Goal: Information Seeking & Learning: Learn about a topic

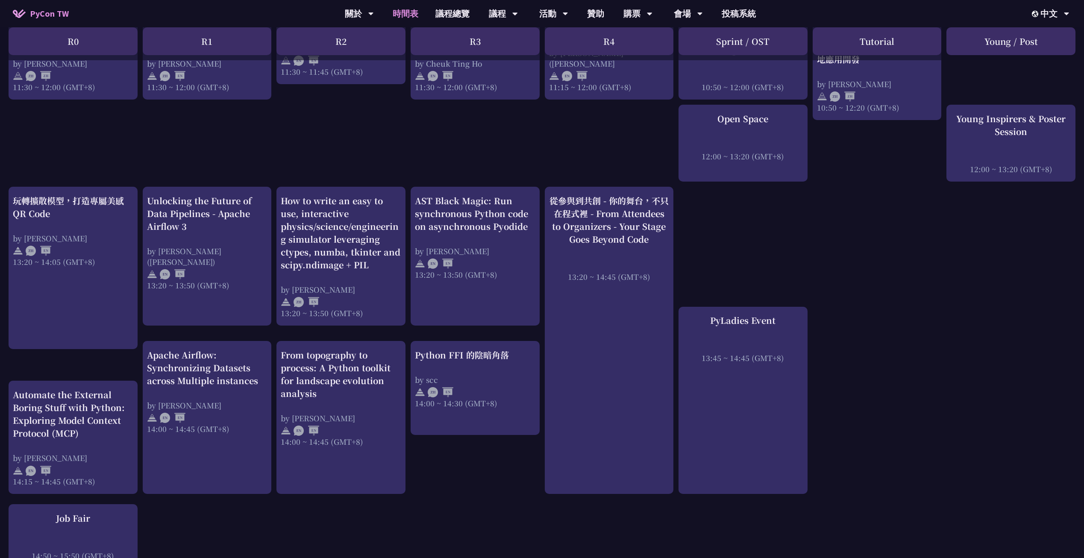
click at [44, 9] on span "PyCon TW" at bounding box center [49, 13] width 39 height 13
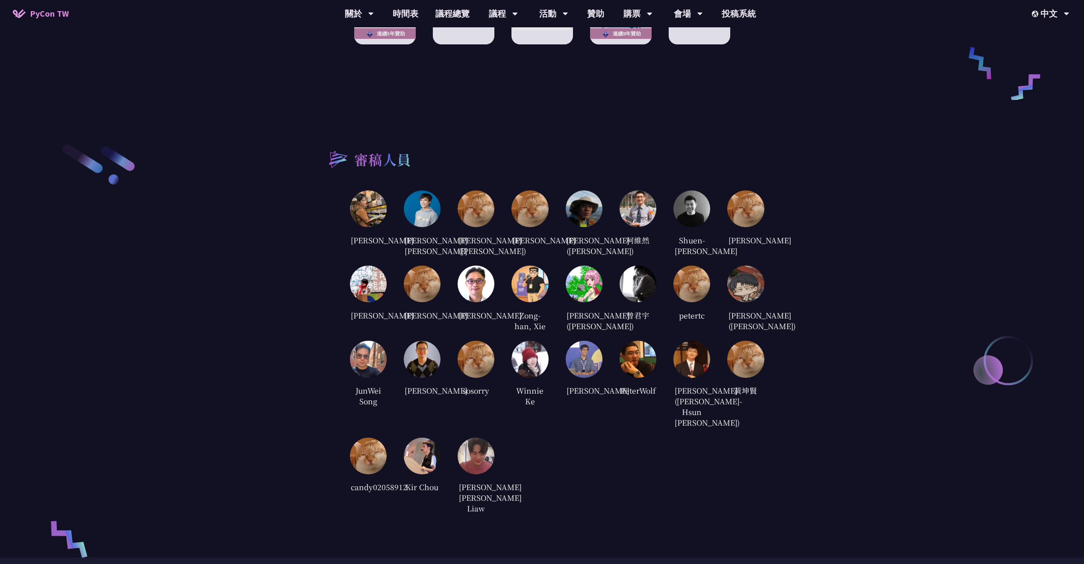
scroll to position [1621, 0]
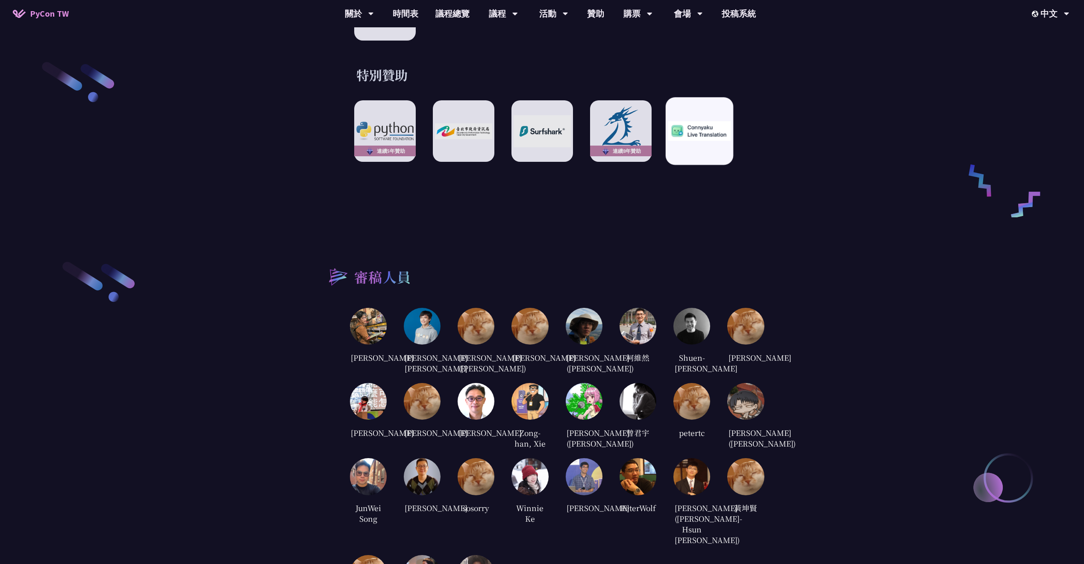
click at [701, 132] on img at bounding box center [699, 131] width 63 height 20
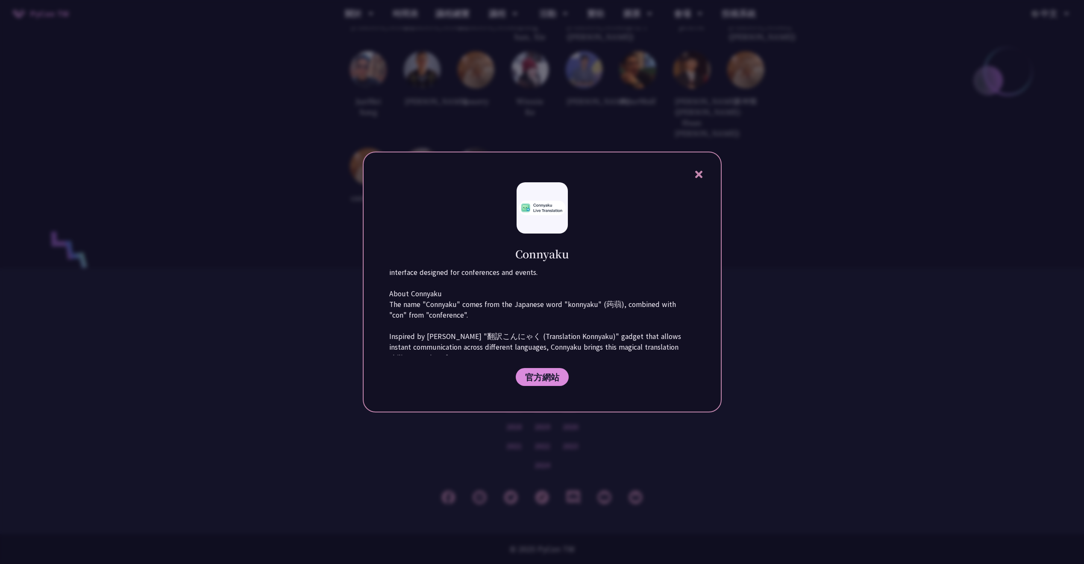
scroll to position [43, 0]
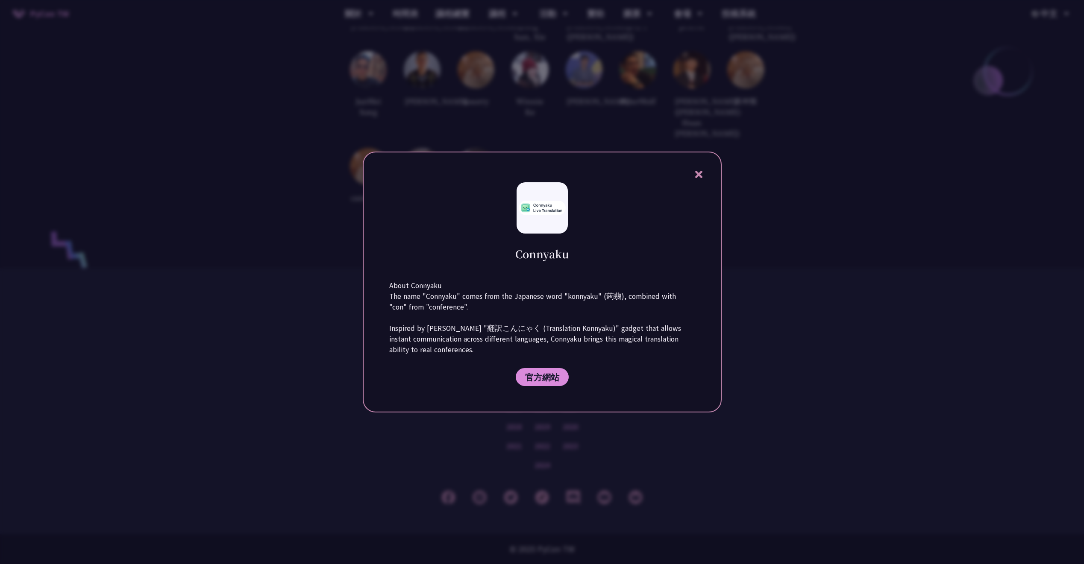
click at [848, 251] on div at bounding box center [542, 282] width 1084 height 564
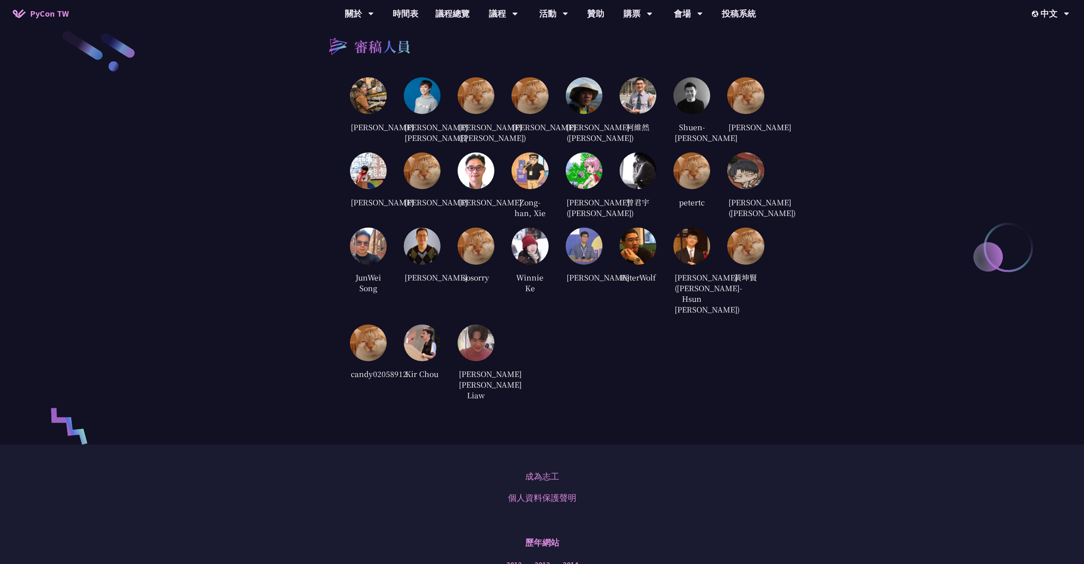
scroll to position [1839, 0]
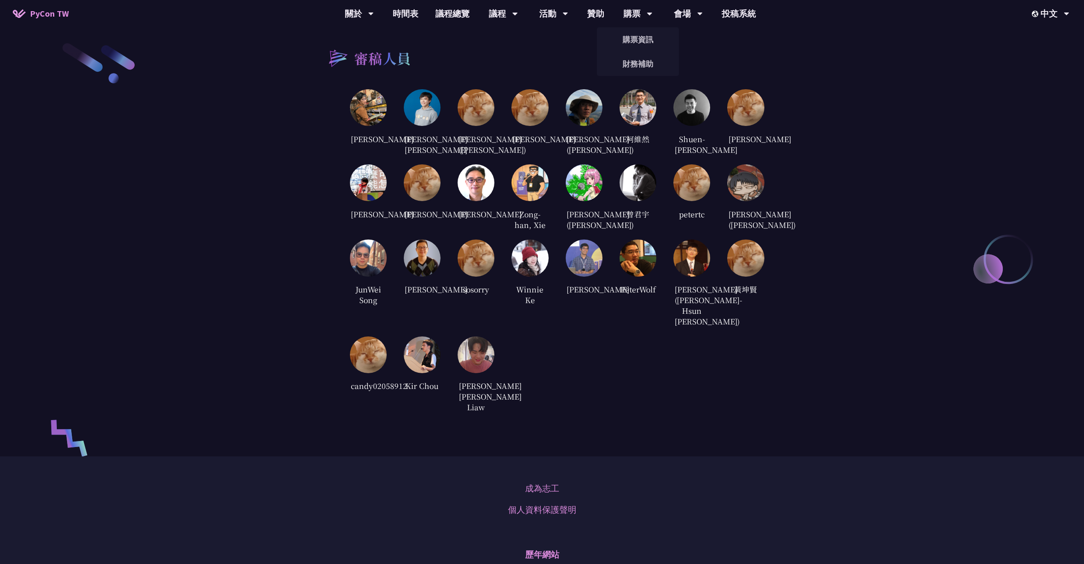
drag, startPoint x: 669, startPoint y: 73, endPoint x: 484, endPoint y: 62, distance: 185.3
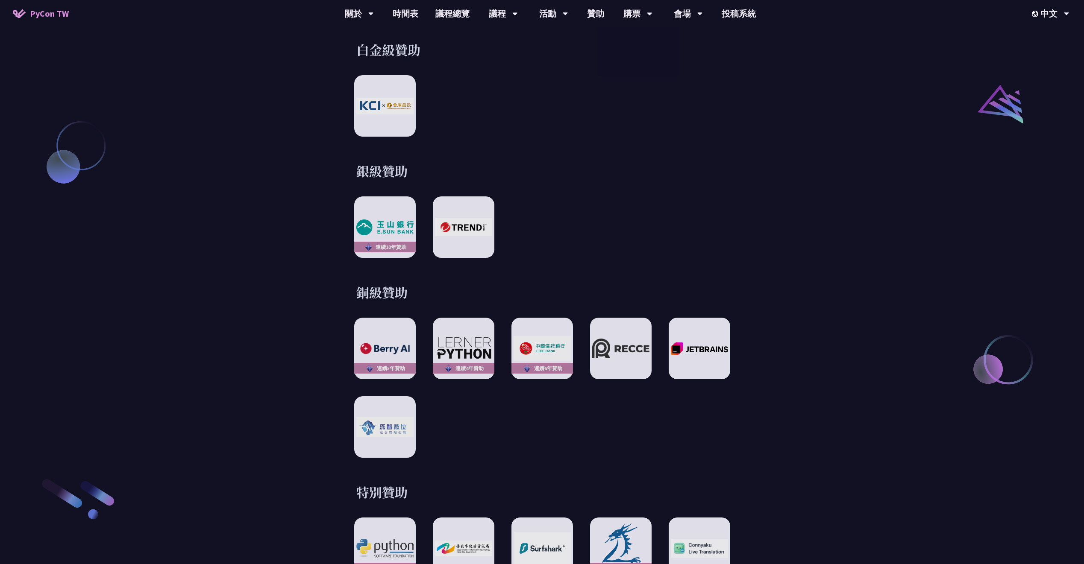
scroll to position [1193, 0]
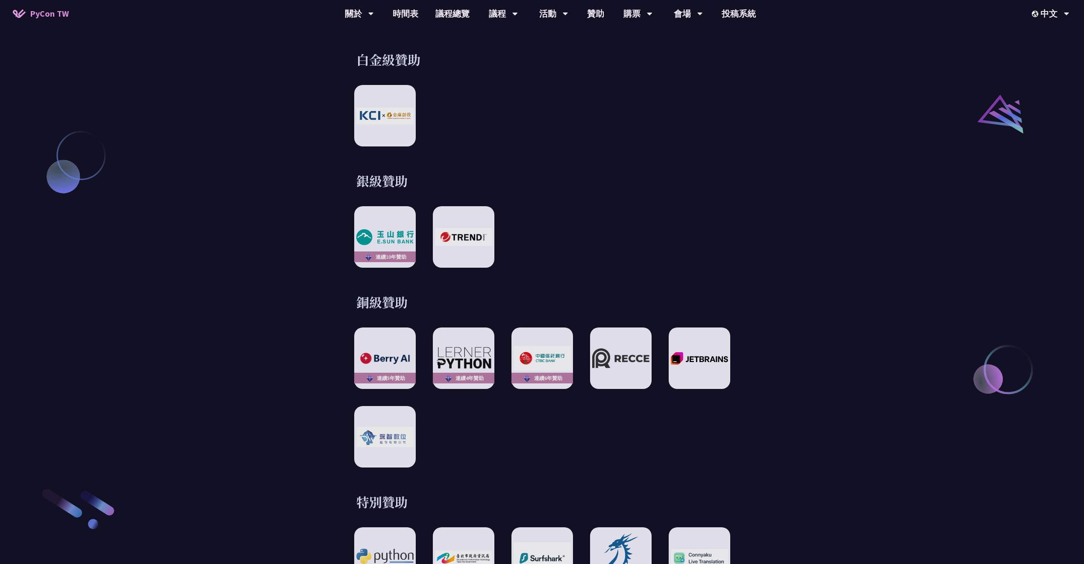
drag, startPoint x: 554, startPoint y: 218, endPoint x: 504, endPoint y: 170, distance: 70.1
click at [504, 172] on div "銀級贊助 連續[DATE]贊助" at bounding box center [542, 220] width 444 height 96
click at [1057, 36] on div "EN" at bounding box center [1049, 39] width 51 height 20
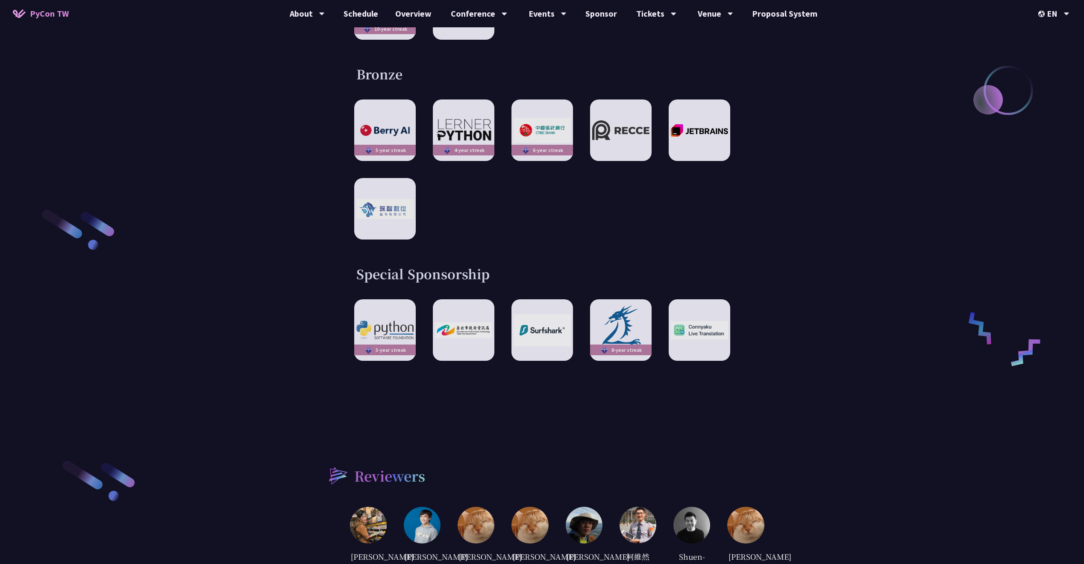
scroll to position [1469, 0]
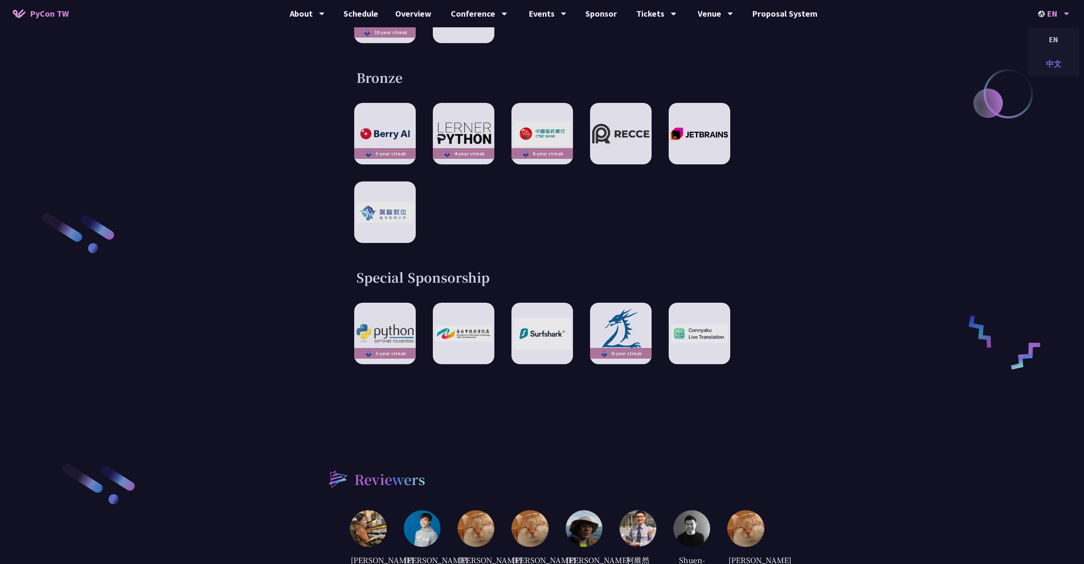
click at [1050, 66] on div "中文" at bounding box center [1053, 64] width 51 height 20
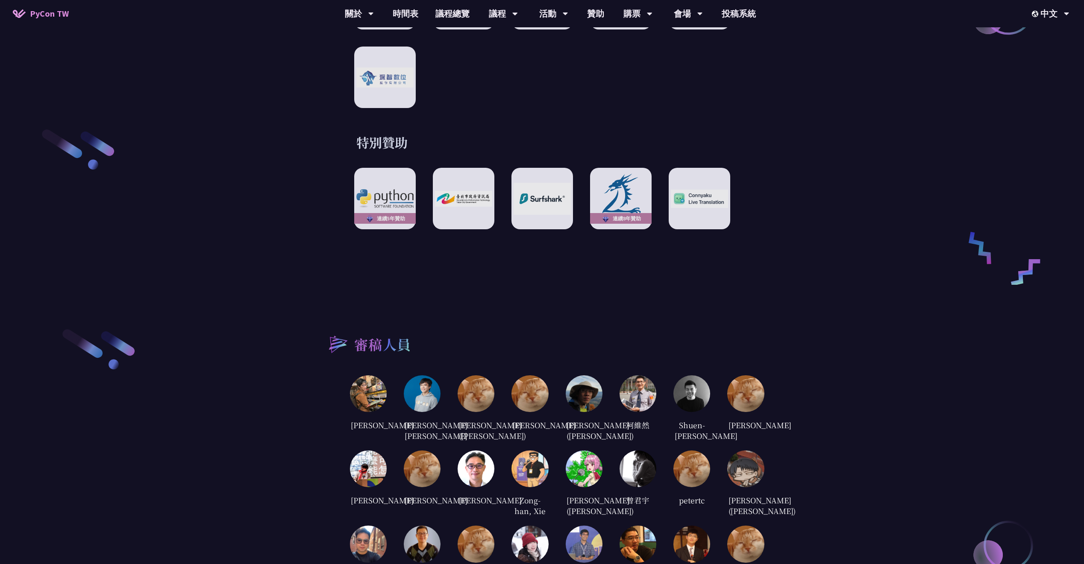
scroll to position [1549, 0]
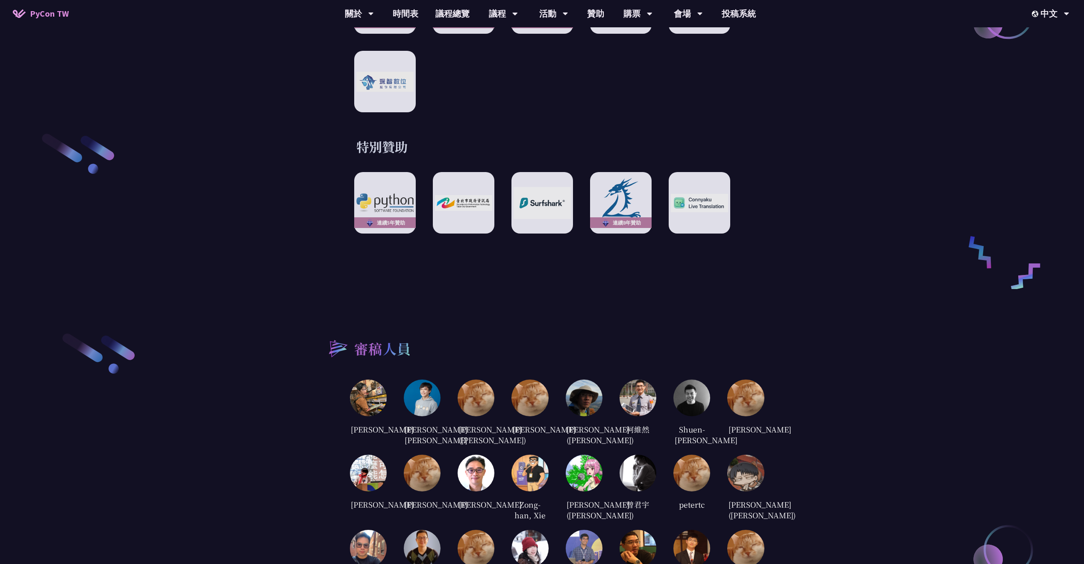
drag, startPoint x: 588, startPoint y: 128, endPoint x: 537, endPoint y: 103, distance: 56.7
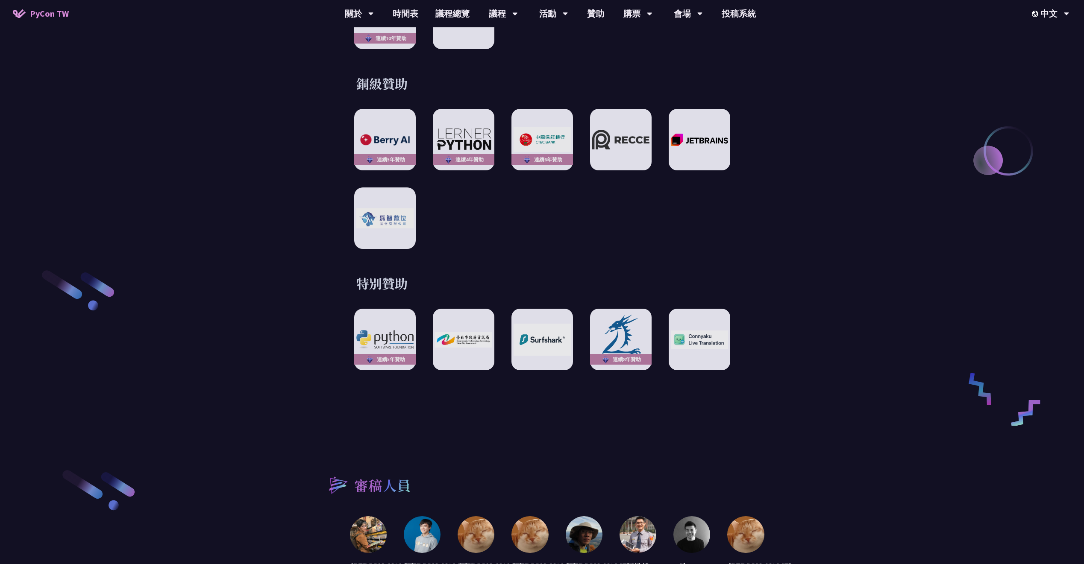
scroll to position [1368, 0]
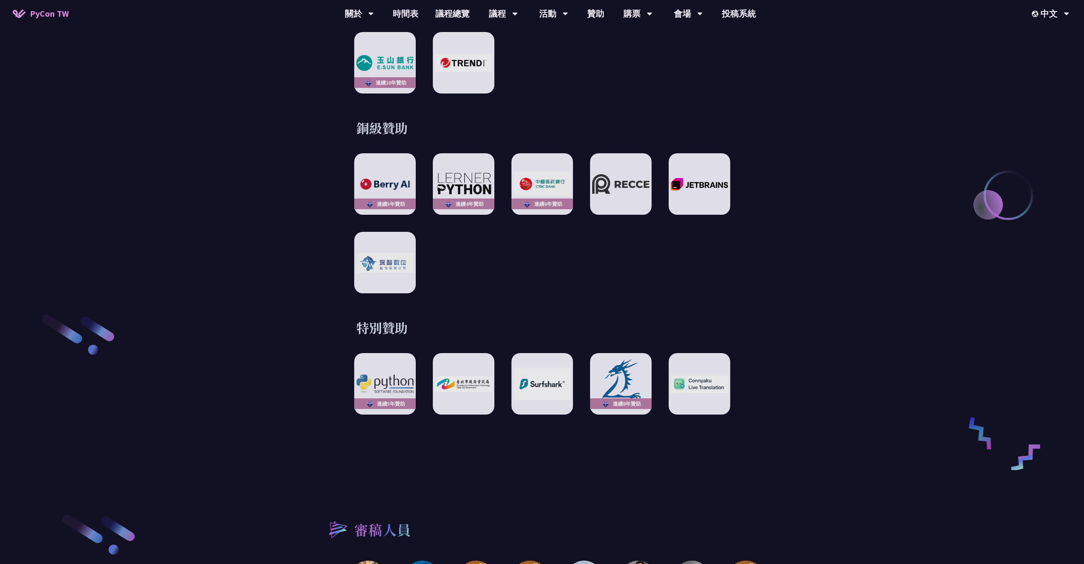
drag, startPoint x: 486, startPoint y: 113, endPoint x: 443, endPoint y: 111, distance: 42.4
click at [407, 119] on h3 "銅級贊助" at bounding box center [542, 127] width 372 height 17
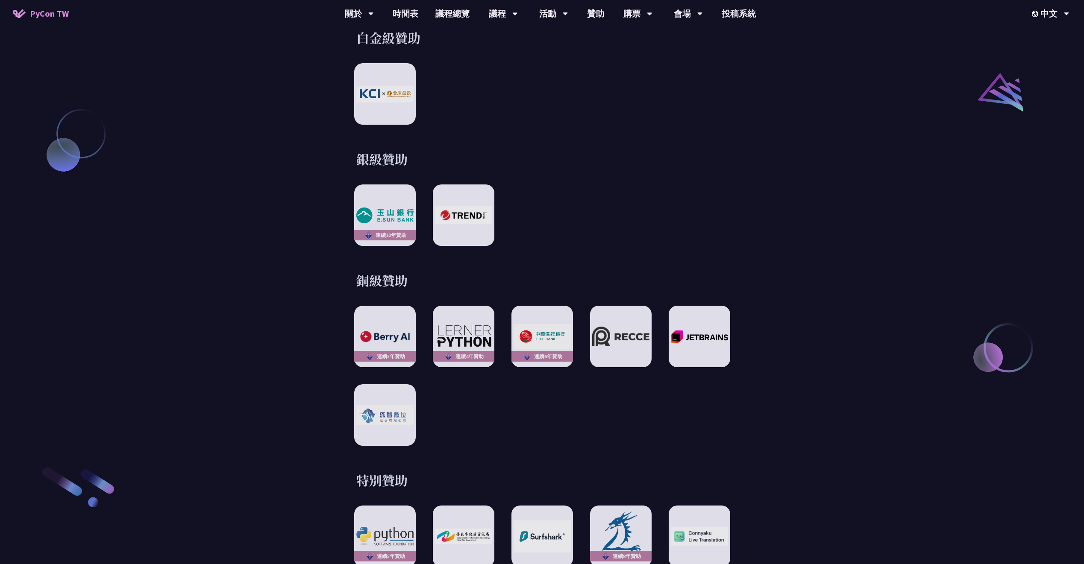
scroll to position [1180, 0]
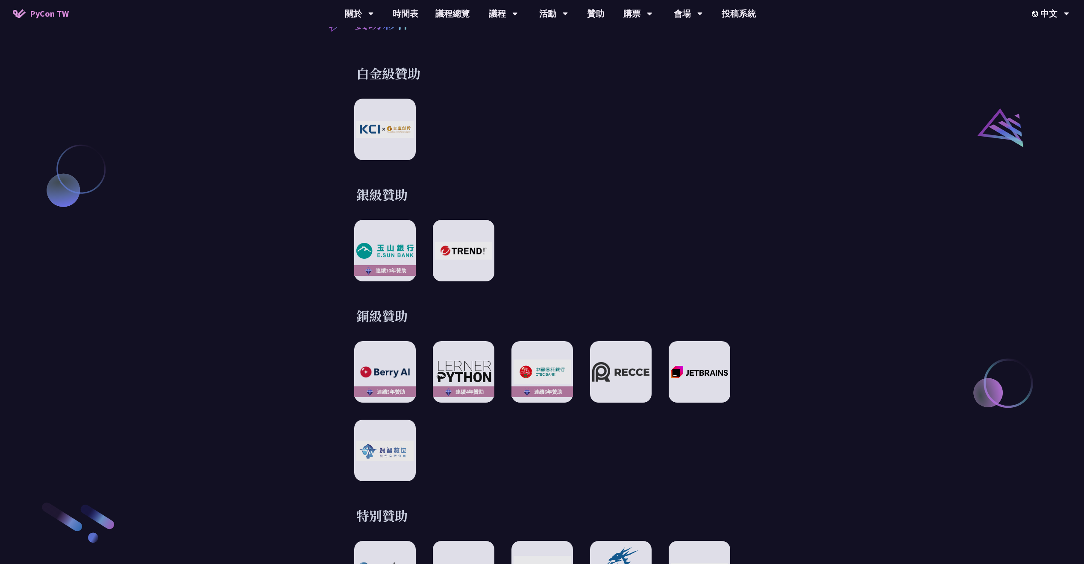
drag, startPoint x: 310, startPoint y: 19, endPoint x: 243, endPoint y: 25, distance: 66.9
click at [243, 25] on div "PyCon TW 關於 PyCon [GEOGRAPHIC_DATA] 研討會歷史 在地社群 行為準則 時間表 議程總覽 議程 主題演講 一般演講 專業課程 …" at bounding box center [542, 13] width 1084 height 27
click at [409, 11] on link "時間表" at bounding box center [405, 13] width 43 height 27
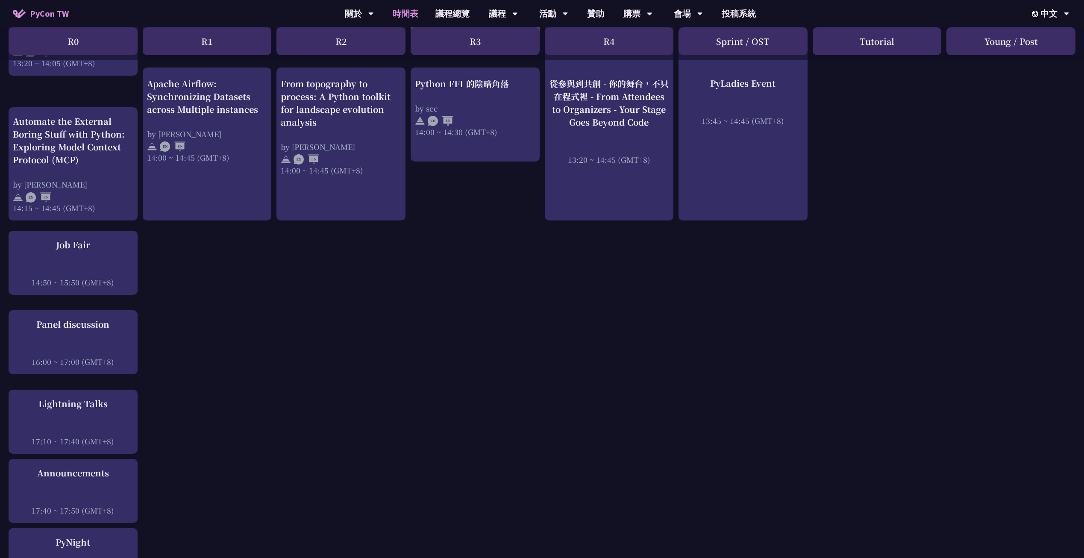
scroll to position [697, 0]
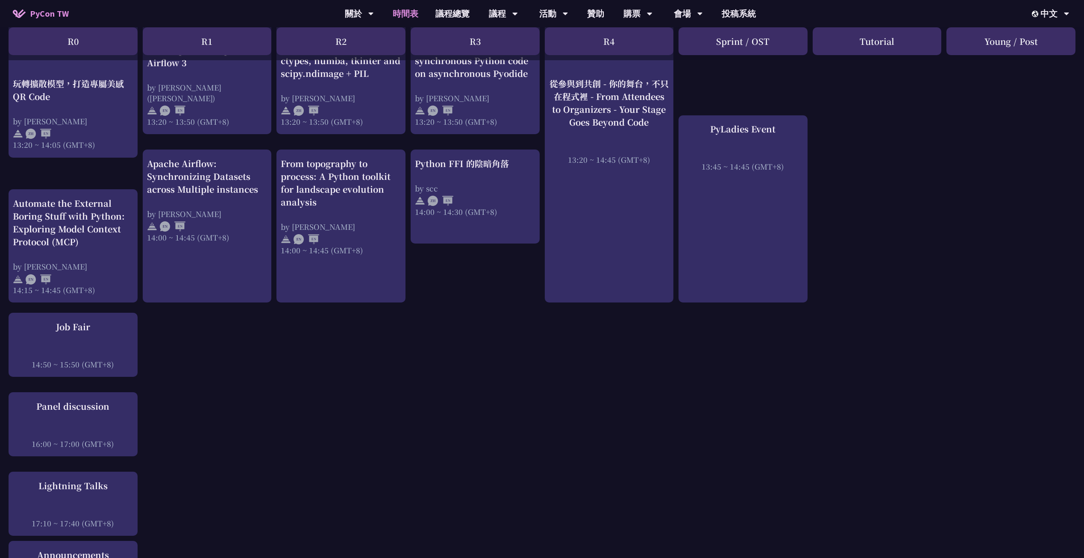
drag, startPoint x: 606, startPoint y: 226, endPoint x: 488, endPoint y: 257, distance: 122.4
click at [488, 257] on div "An Introduction to the GIL for Python Beginners: Disabling It in Python 3.13 an…" at bounding box center [542, 107] width 1084 height 1261
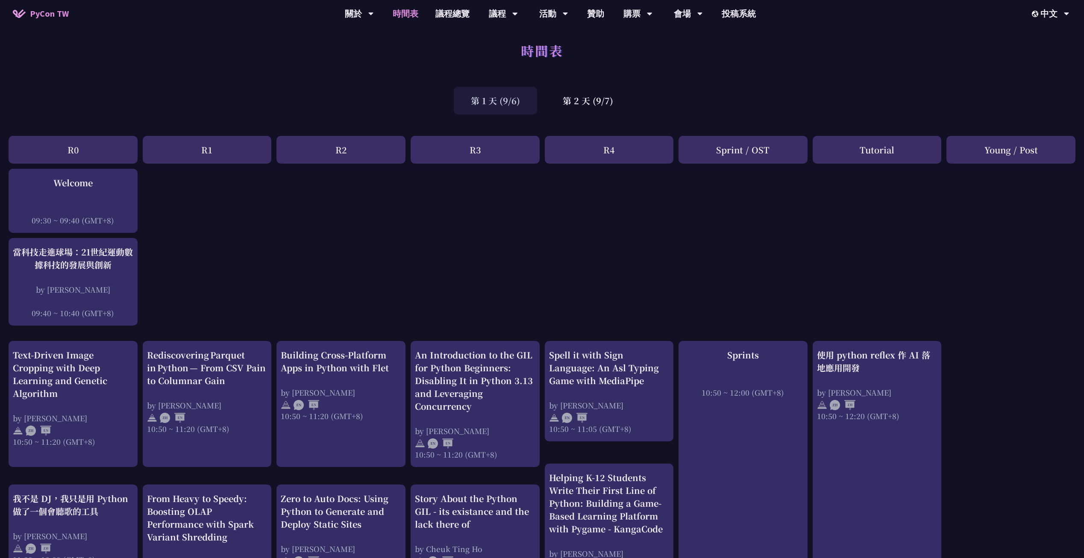
scroll to position [0, 0]
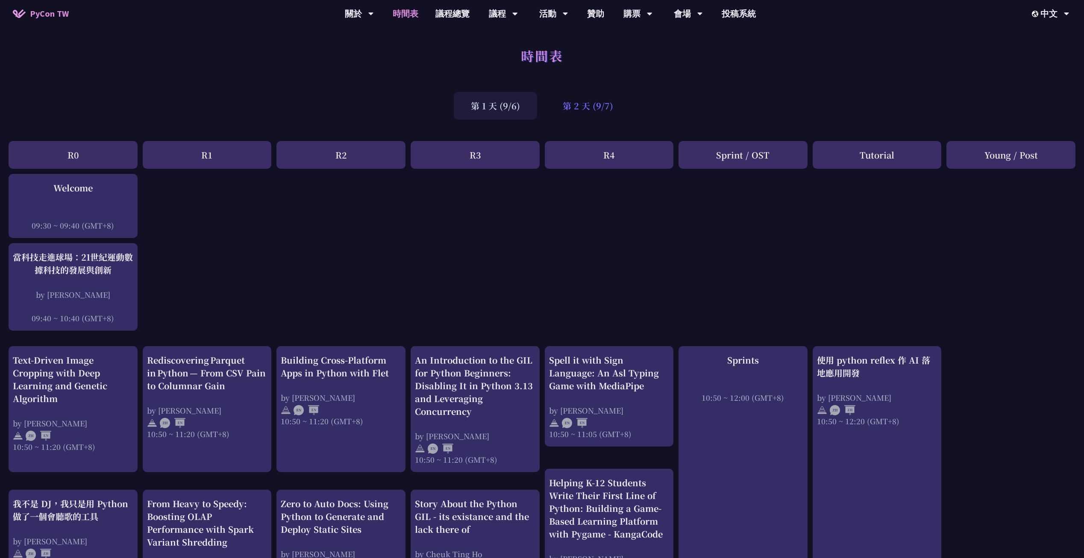
click at [575, 102] on div "第 2 天 (9/7)" at bounding box center [587, 106] width 85 height 28
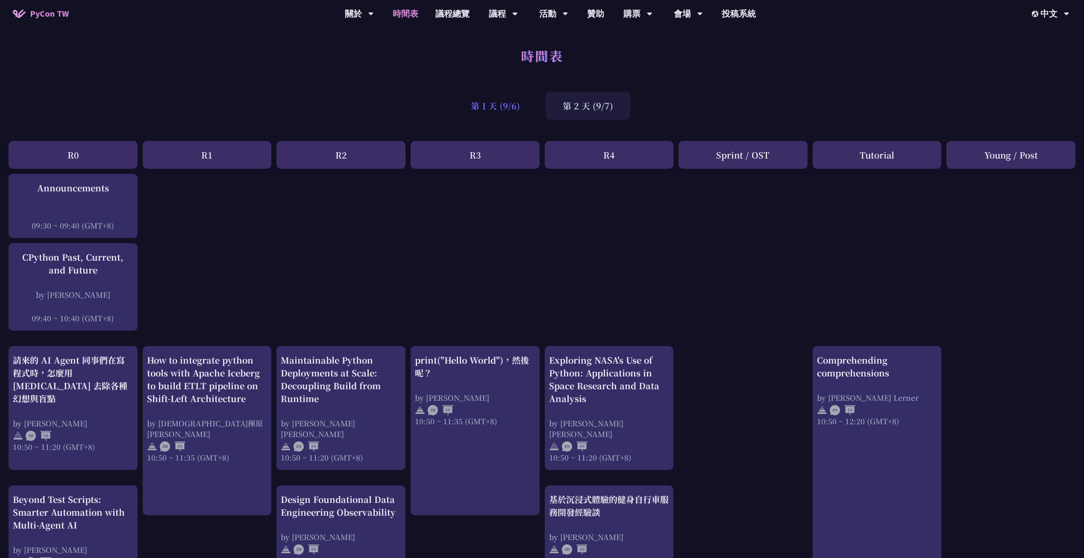
click at [487, 102] on div "第 1 天 (9/6)" at bounding box center [495, 106] width 83 height 28
